Goal: Transaction & Acquisition: Purchase product/service

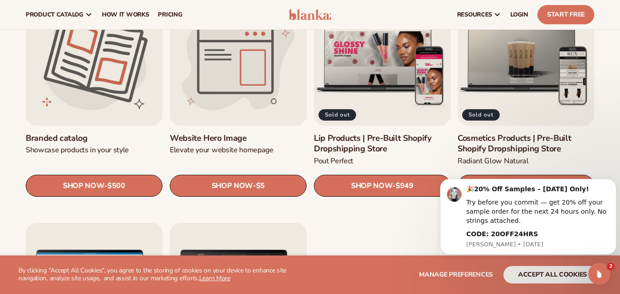
scroll to position [982, 0]
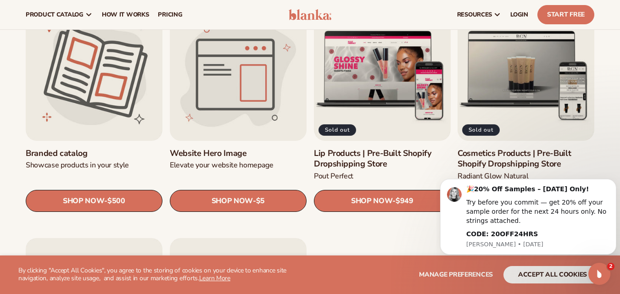
click at [237, 148] on link "Website Hero Image" at bounding box center [238, 153] width 137 height 11
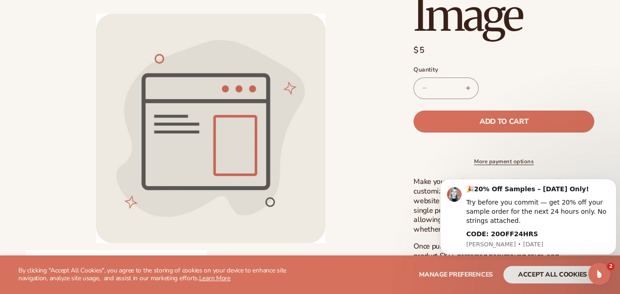
scroll to position [184, 0]
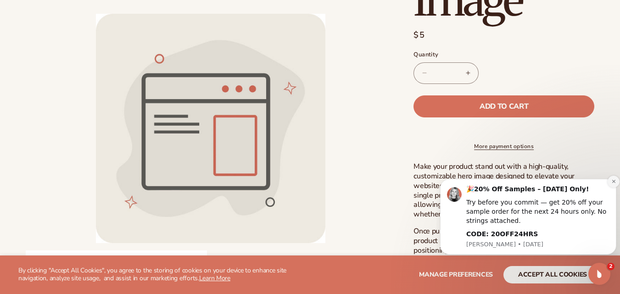
click at [614, 183] on icon "Dismiss notification" at bounding box center [613, 181] width 5 height 5
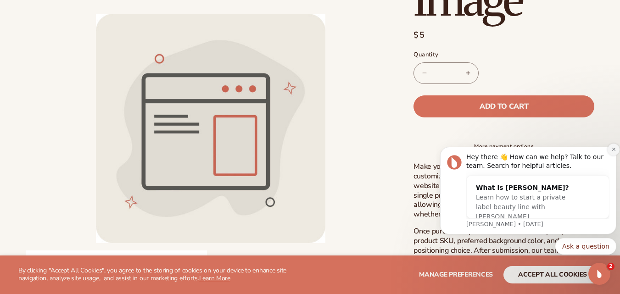
click at [614, 152] on icon "Dismiss notification" at bounding box center [613, 149] width 5 height 5
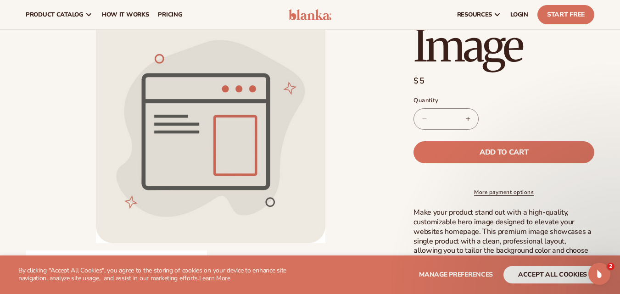
scroll to position [123, 0]
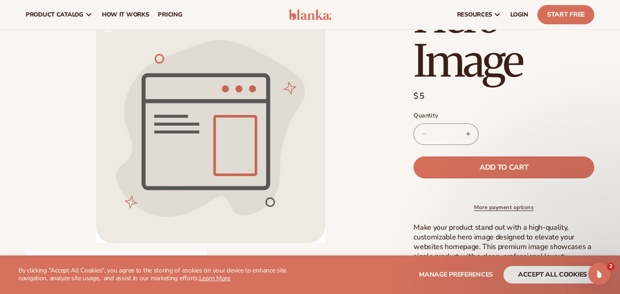
click at [96, 243] on button "Open media 1 in modal" at bounding box center [96, 243] width 0 height 0
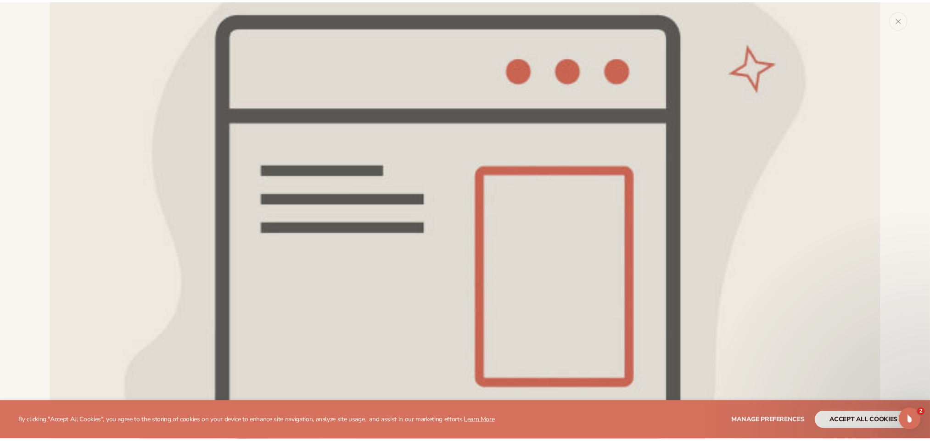
scroll to position [214, 0]
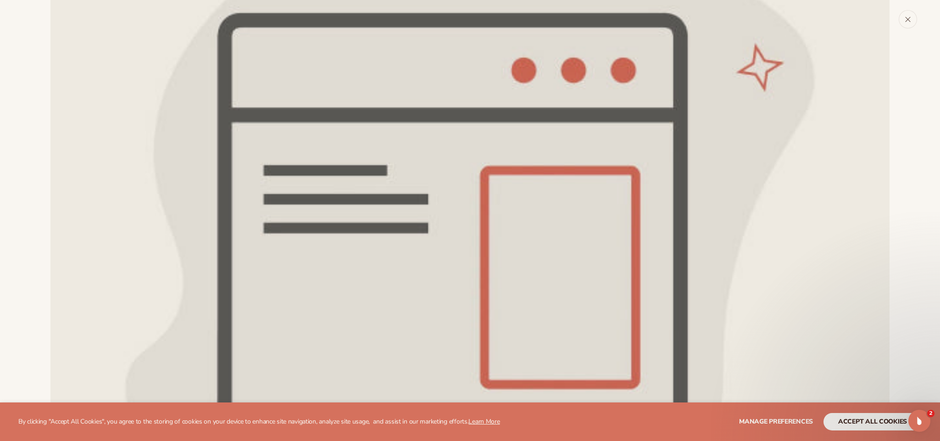
click at [620, 23] on button "Close" at bounding box center [908, 19] width 18 height 18
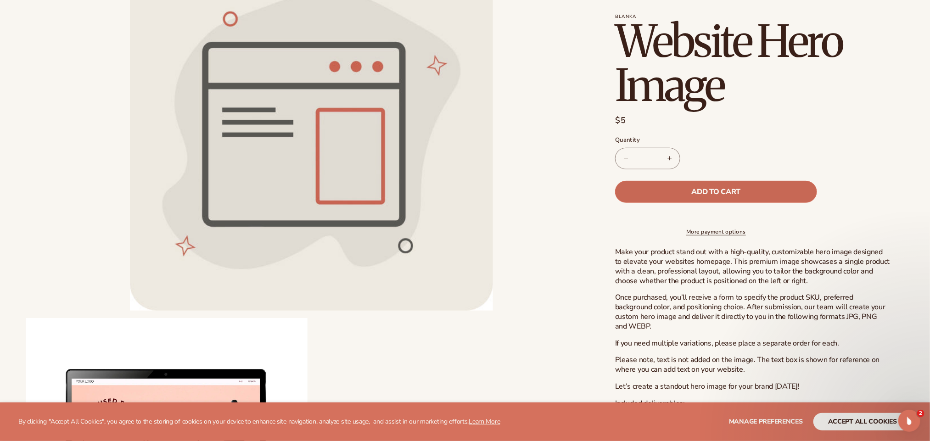
click at [620, 185] on button "Add to cart" at bounding box center [716, 192] width 202 height 22
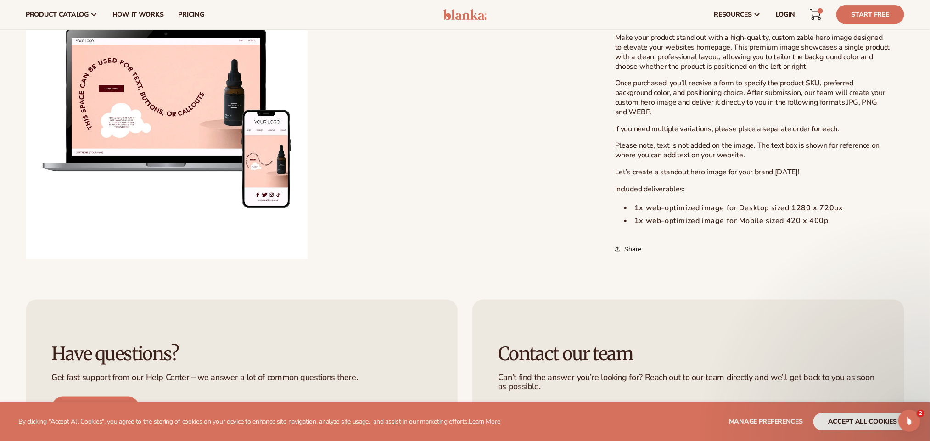
scroll to position [349, 0]
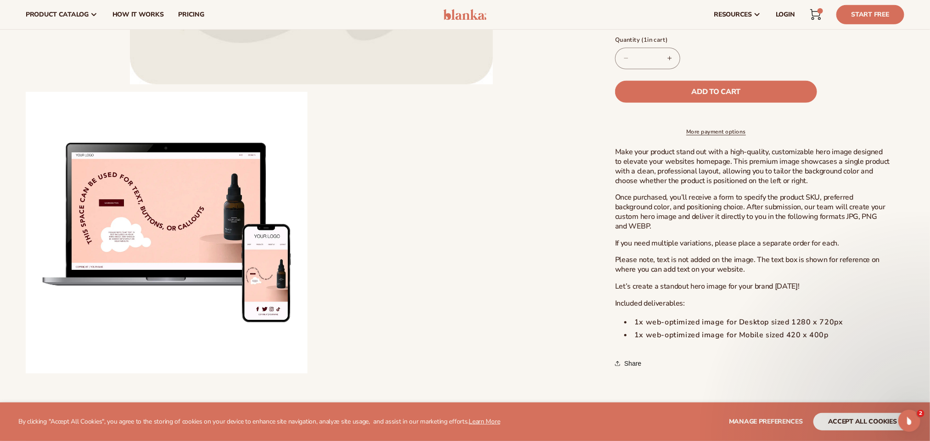
click at [620, 16] on icon at bounding box center [816, 13] width 10 height 7
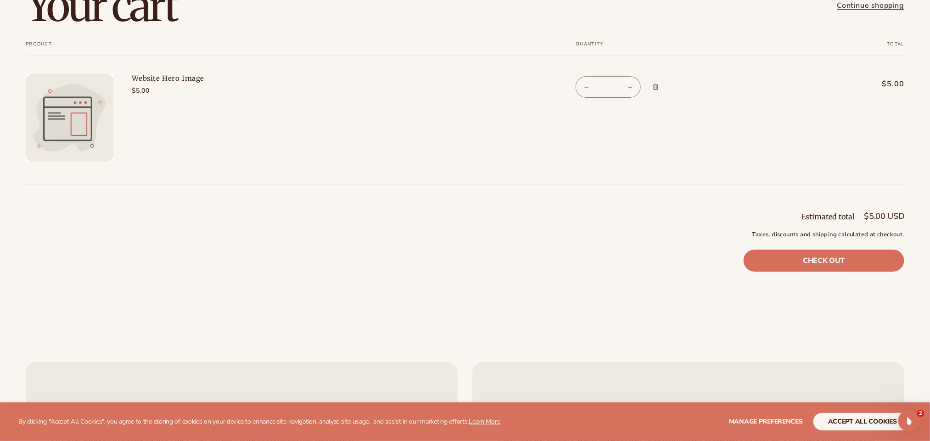
scroll to position [101, 0]
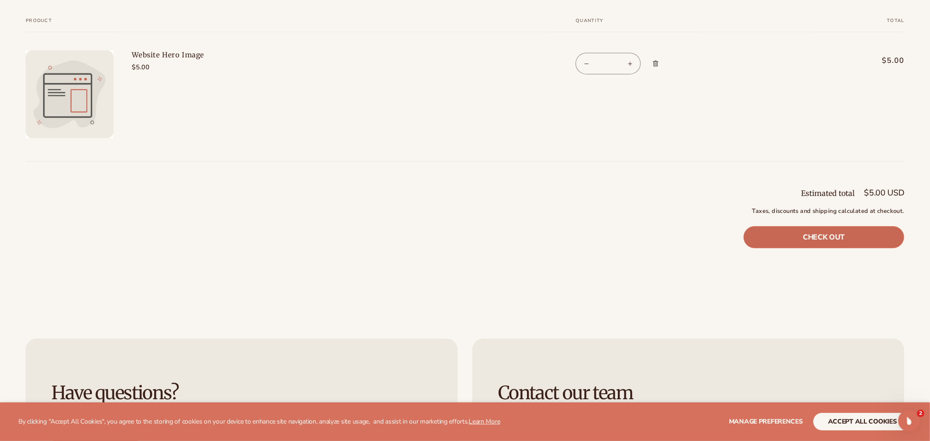
click at [828, 233] on link "Check out" at bounding box center [824, 237] width 161 height 22
